Goal: Information Seeking & Learning: Learn about a topic

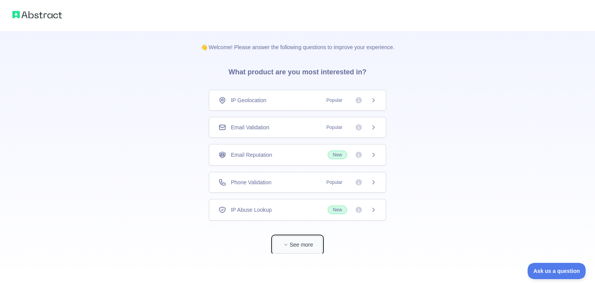
click at [286, 244] on icon "button" at bounding box center [285, 244] width 5 height 5
click at [309, 102] on div "IP Geolocation Popular" at bounding box center [297, 100] width 158 height 8
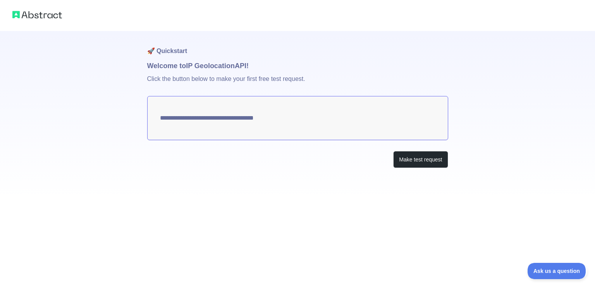
type textarea "**********"
click at [421, 162] on button "Make test request" at bounding box center [420, 159] width 55 height 17
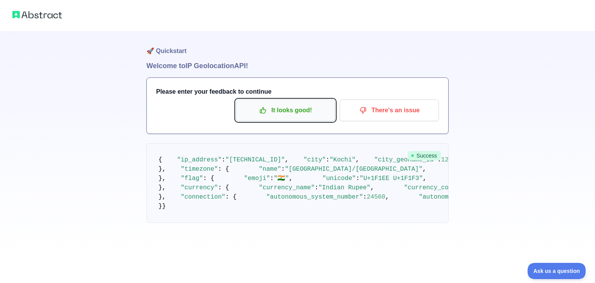
click at [301, 112] on p "It looks good!" at bounding box center [286, 110] width 88 height 13
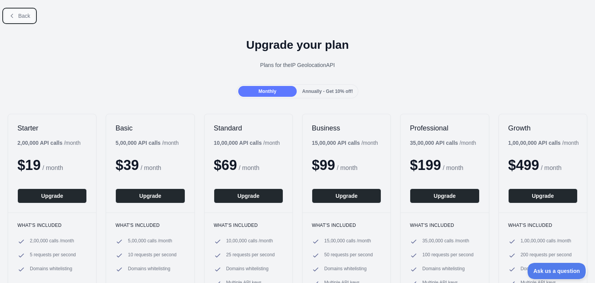
click at [22, 18] on span "Back" at bounding box center [24, 16] width 12 height 6
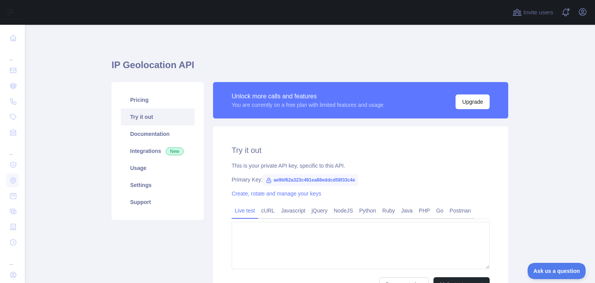
type textarea "**********"
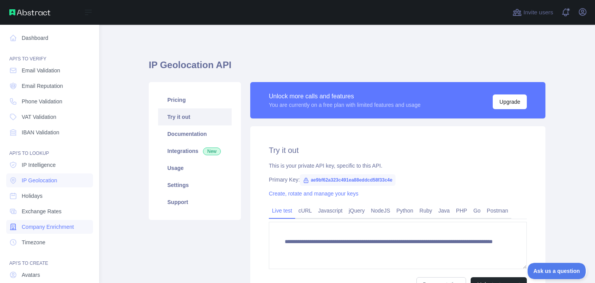
click at [45, 230] on span "Company Enrichment" at bounding box center [48, 227] width 52 height 8
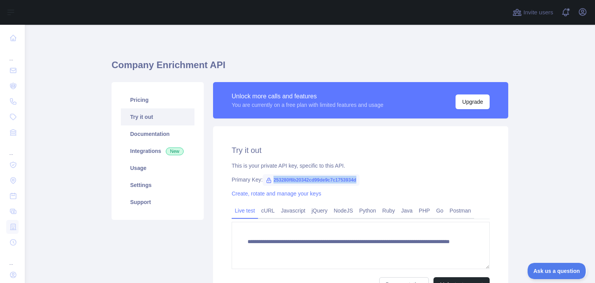
drag, startPoint x: 272, startPoint y: 180, endPoint x: 357, endPoint y: 181, distance: 85.2
click at [357, 181] on span "253280f6b20342cd99de9c7c1753934d" at bounding box center [311, 180] width 97 height 12
copy span "253280f6b20342cd99de9c7c1753934d"
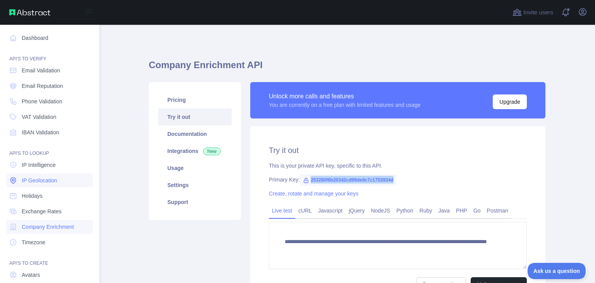
click at [40, 180] on span "IP Geolocation" at bounding box center [40, 181] width 36 height 8
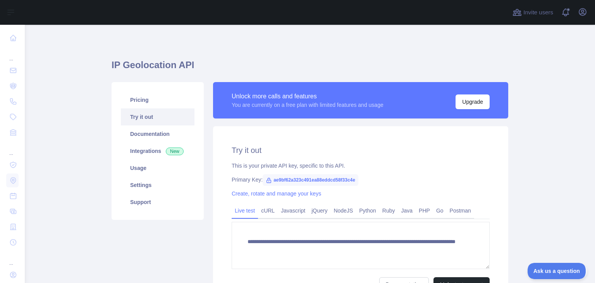
drag, startPoint x: 269, startPoint y: 180, endPoint x: 282, endPoint y: 180, distance: 12.8
click at [282, 180] on span "ae9bf62a323c491ea88eddcd58f33c4e" at bounding box center [311, 180] width 96 height 12
drag, startPoint x: 273, startPoint y: 180, endPoint x: 354, endPoint y: 180, distance: 80.9
click at [354, 180] on span "ae9bf62a323c491ea88eddcd58f33c4e" at bounding box center [311, 180] width 96 height 12
copy span "ae9bf62a323c491ea88eddcd58f33c4e"
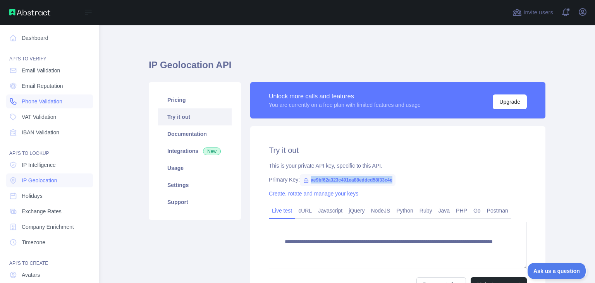
click at [50, 103] on span "Phone Validation" at bounding box center [42, 102] width 41 height 8
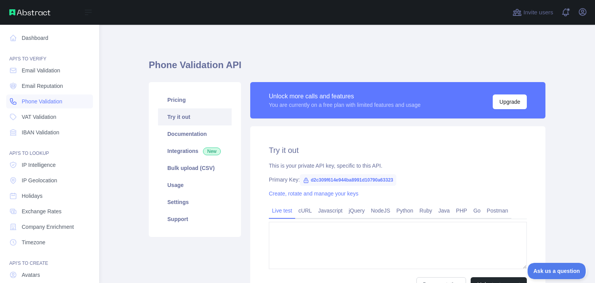
type textarea "**********"
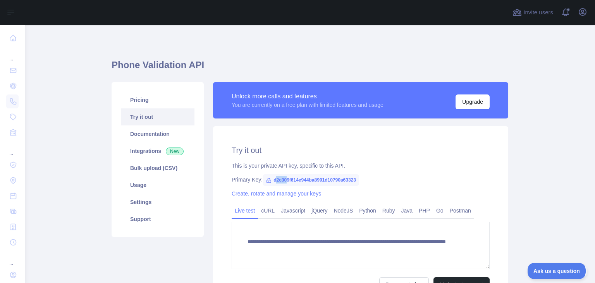
drag, startPoint x: 274, startPoint y: 180, endPoint x: 284, endPoint y: 179, distance: 10.1
click at [284, 179] on span "d2c309f614e944ba8991d10790a63323" at bounding box center [311, 180] width 96 height 12
click at [276, 179] on span "d2c309f614e944ba8991d10790a63323" at bounding box center [311, 180] width 96 height 12
drag, startPoint x: 272, startPoint y: 179, endPoint x: 356, endPoint y: 182, distance: 84.1
click at [356, 182] on span "d2c309f614e944ba8991d10790a63323" at bounding box center [311, 180] width 96 height 12
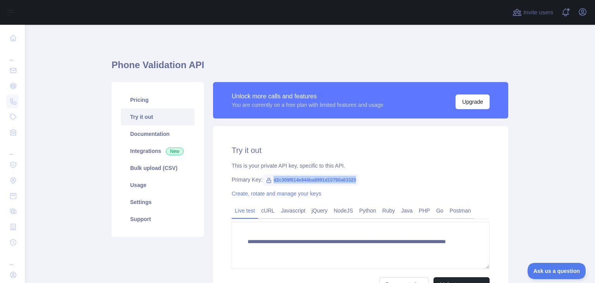
copy span "d2c309f614e944ba8991d10790a63323"
